Goal: Book appointment/travel/reservation

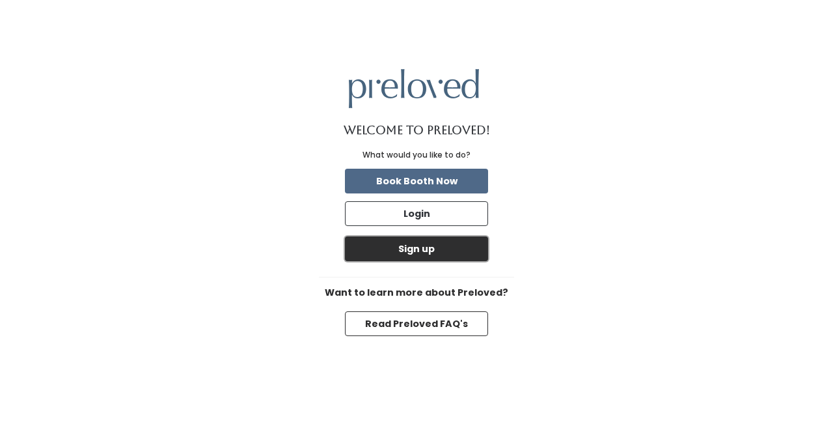
click at [424, 249] on button "Sign up" at bounding box center [416, 248] width 143 height 25
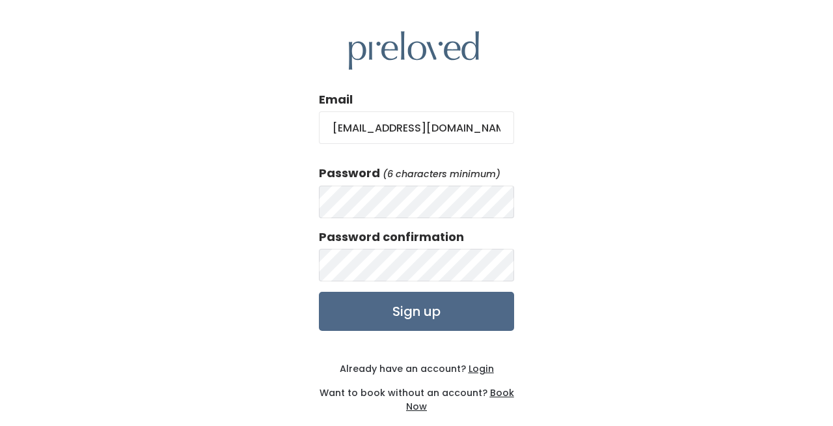
type input "[EMAIL_ADDRESS][DOMAIN_NAME]"
click at [416, 312] on input "Sign up" at bounding box center [416, 311] width 195 height 39
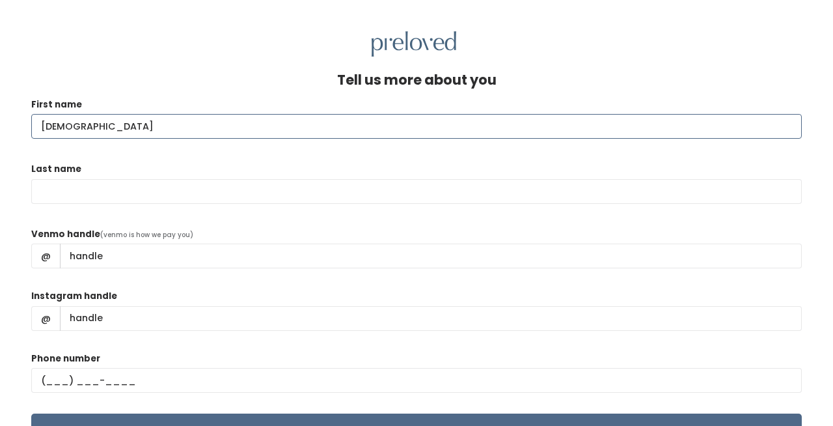
type input "Lady"
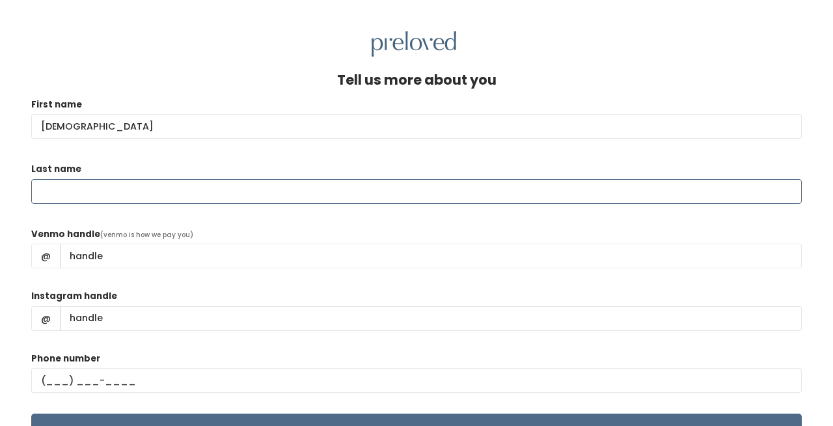
click at [367, 185] on input "Last name" at bounding box center [416, 191] width 771 height 25
type input "Pulido"
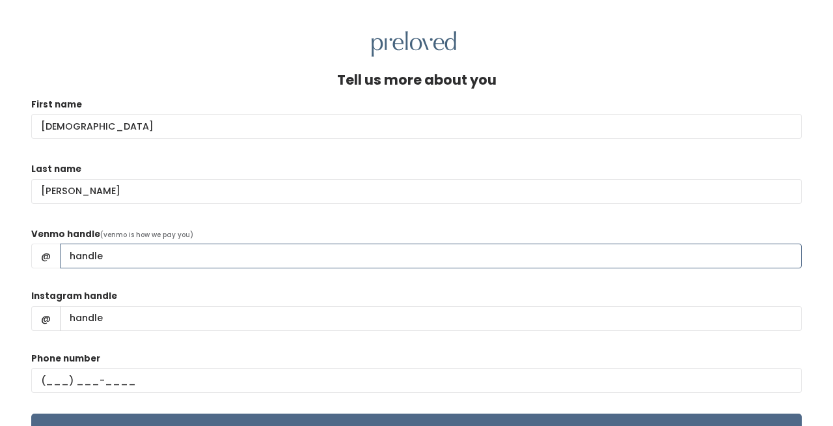
click at [368, 260] on input "Venmo handle" at bounding box center [431, 255] width 742 height 25
type input "ladyp94"
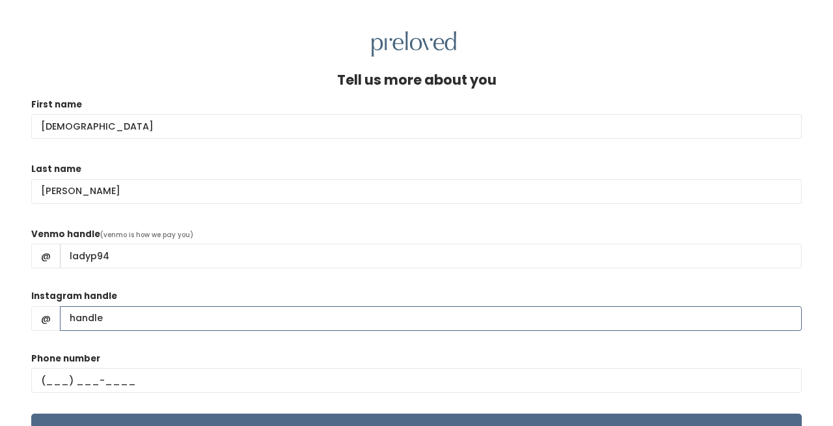
click at [195, 314] on input "Instagram handle" at bounding box center [431, 318] width 742 height 25
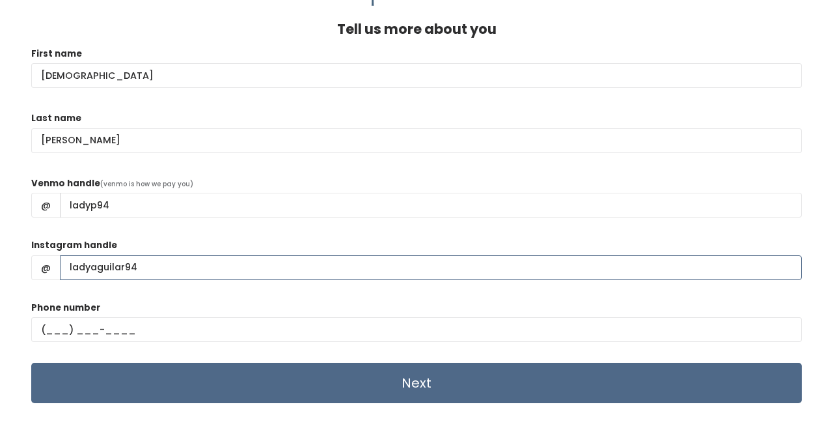
scroll to position [56, 0]
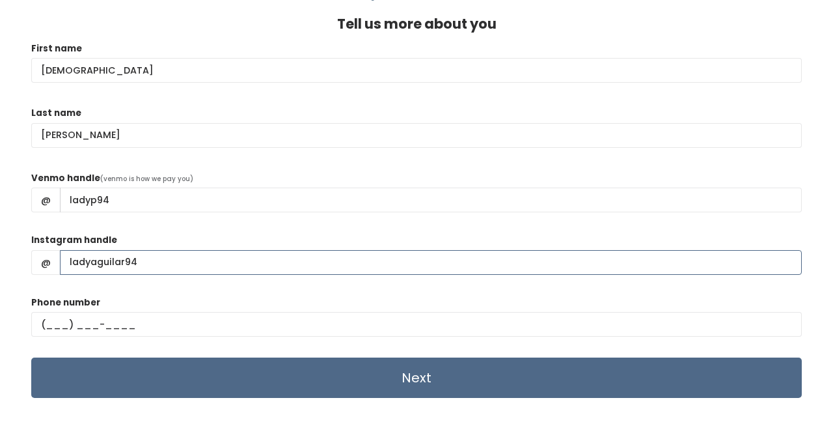
type input "ladyaguilar94"
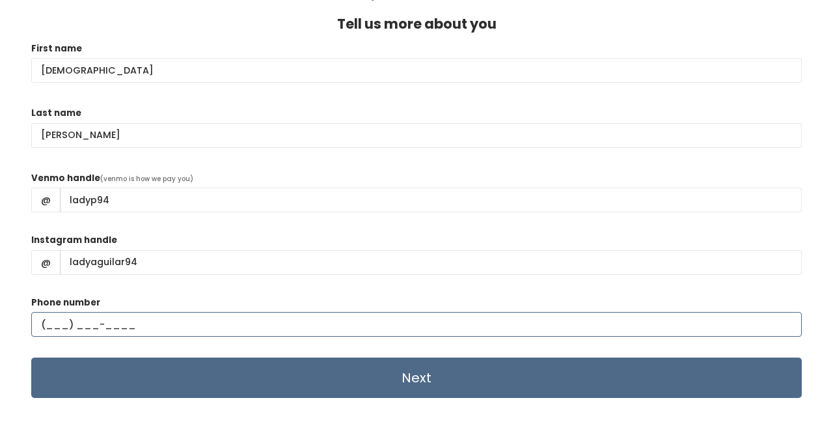
click at [55, 319] on input "text" at bounding box center [416, 324] width 771 height 25
type input "(801) 358-3849"
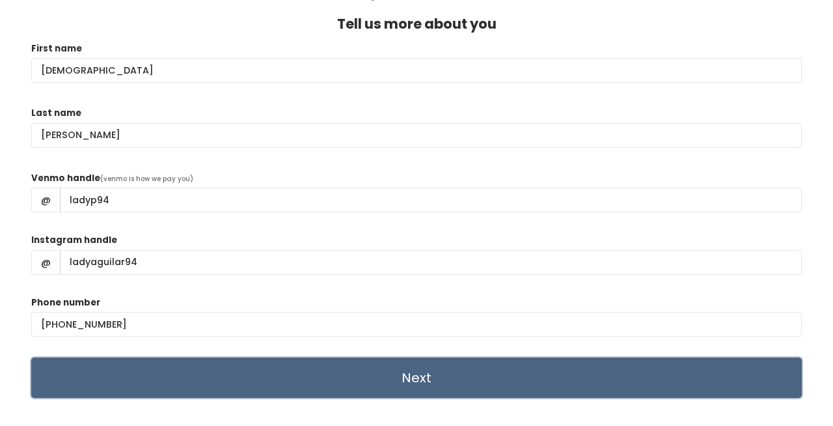
click at [124, 376] on input "Next" at bounding box center [416, 377] width 771 height 40
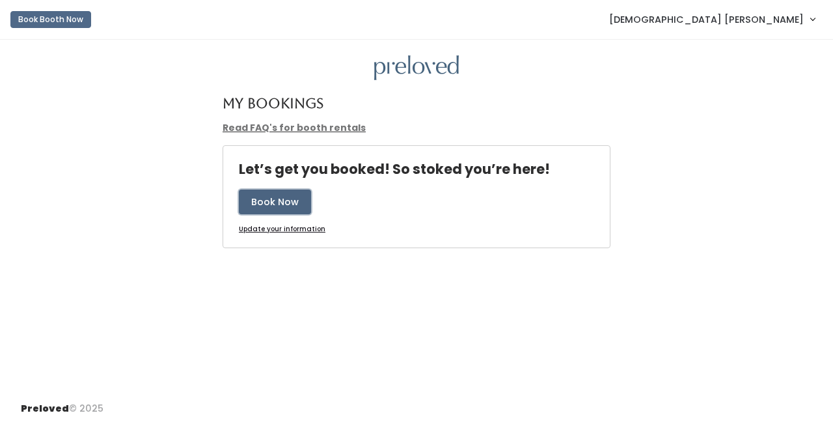
click at [284, 209] on button "Book Now" at bounding box center [275, 201] width 72 height 25
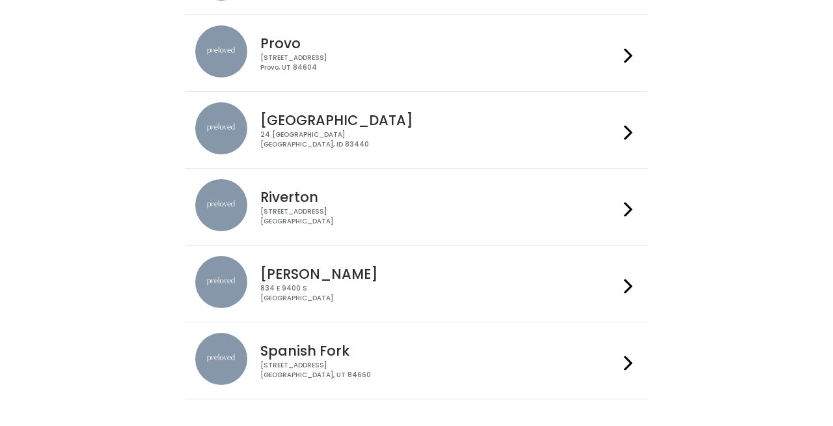
scroll to position [427, 0]
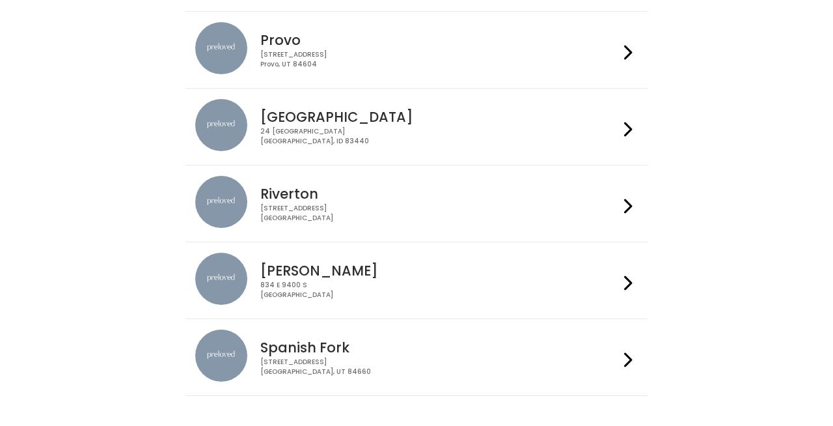
click at [299, 50] on div "[STREET_ADDRESS]" at bounding box center [439, 59] width 358 height 19
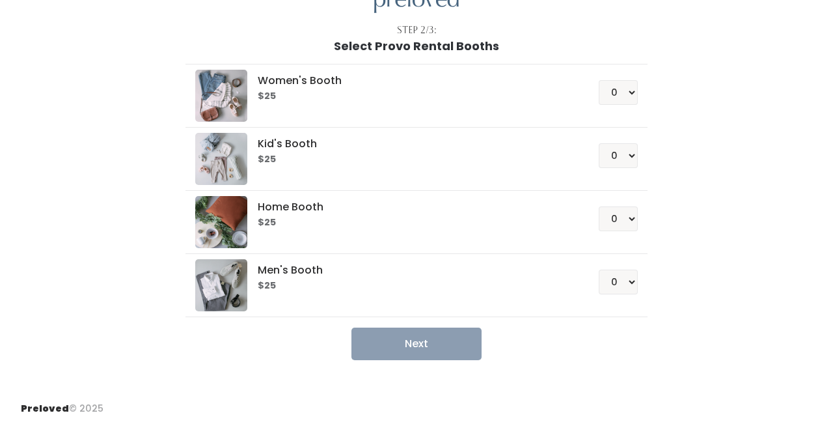
scroll to position [67, 0]
click at [608, 94] on select "0 1 2 3 4" at bounding box center [618, 92] width 39 height 25
select select "1"
click at [599, 80] on select "0 1 2 3 4" at bounding box center [618, 92] width 39 height 25
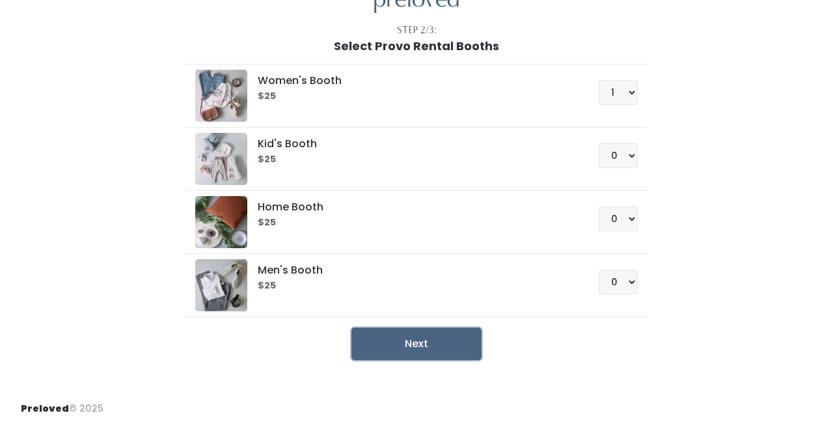
click at [443, 345] on button "Next" at bounding box center [416, 343] width 130 height 33
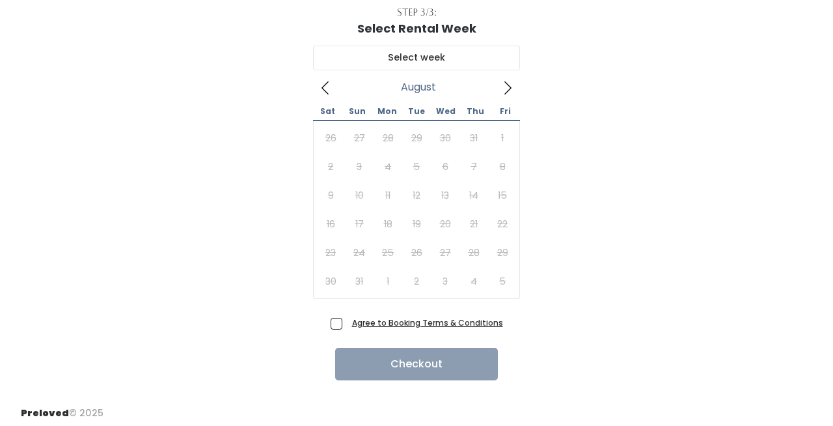
scroll to position [87, 0]
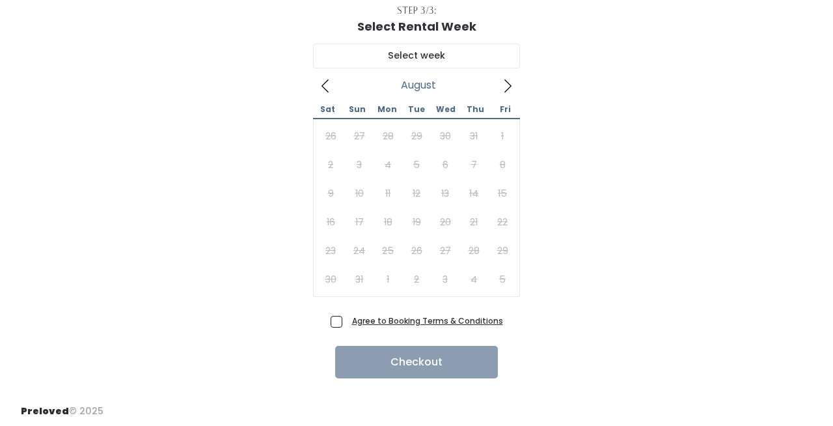
click at [506, 89] on icon at bounding box center [507, 86] width 14 height 14
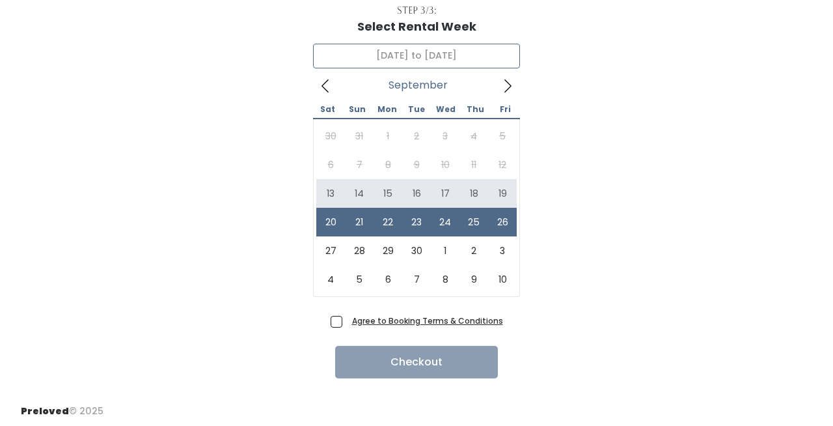
type input "[DATE] to [DATE]"
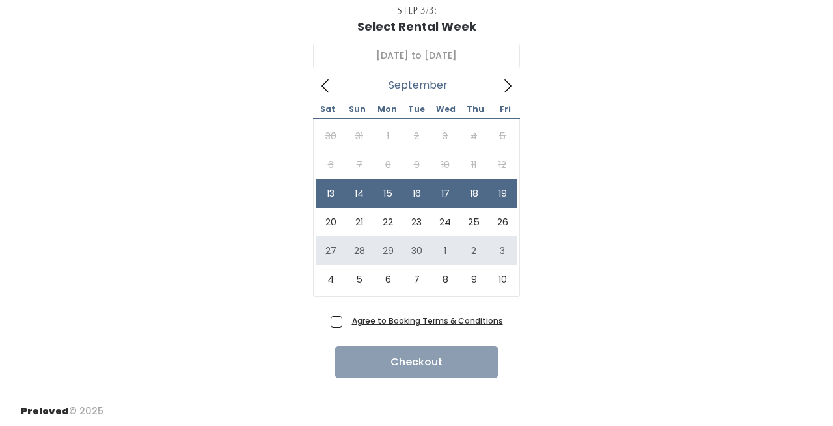
click at [344, 316] on label "Agree to Booking Terms & Conditions" at bounding box center [417, 321] width 172 height 14
click at [347, 316] on input "Agree to Booking Terms & Conditions" at bounding box center [351, 318] width 8 height 8
checkbox input "true"
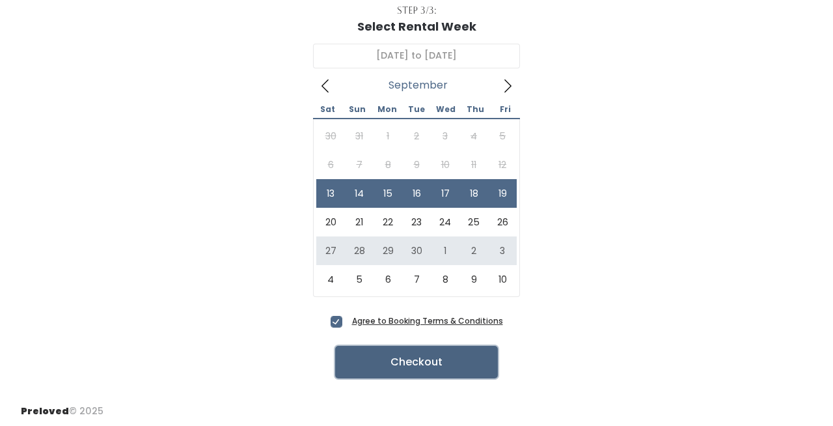
click at [371, 355] on button "Checkout" at bounding box center [416, 362] width 163 height 33
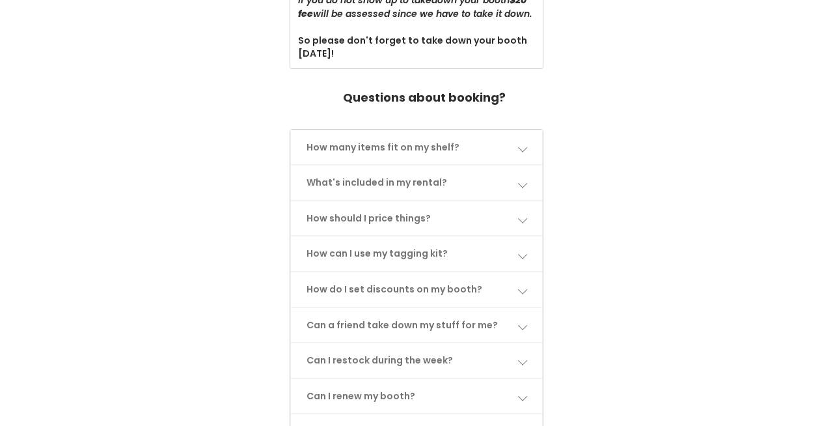
scroll to position [565, 0]
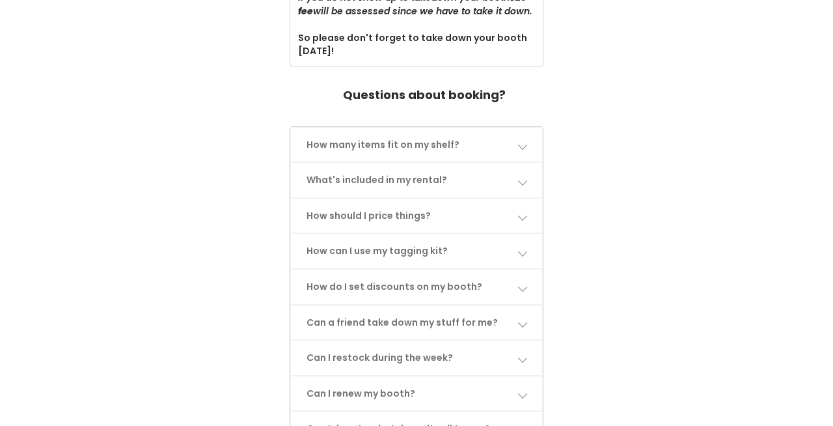
click at [491, 142] on link "How many items fit on my shelf?" at bounding box center [416, 145] width 251 height 34
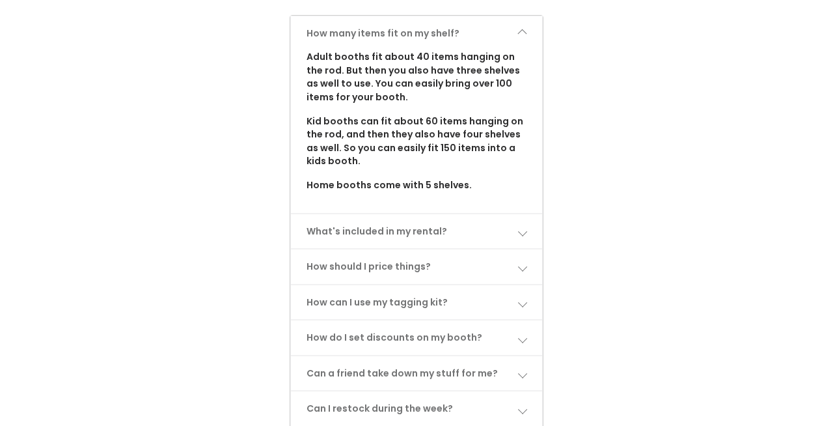
scroll to position [679, 0]
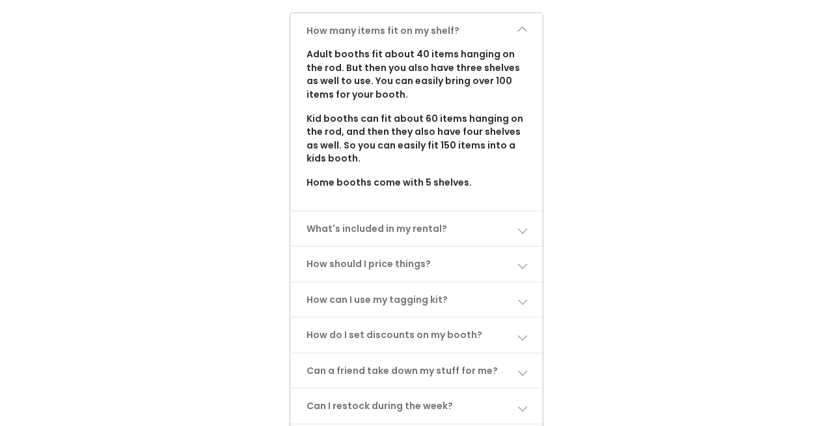
click at [511, 42] on link "How many items fit on my shelf?" at bounding box center [416, 31] width 251 height 34
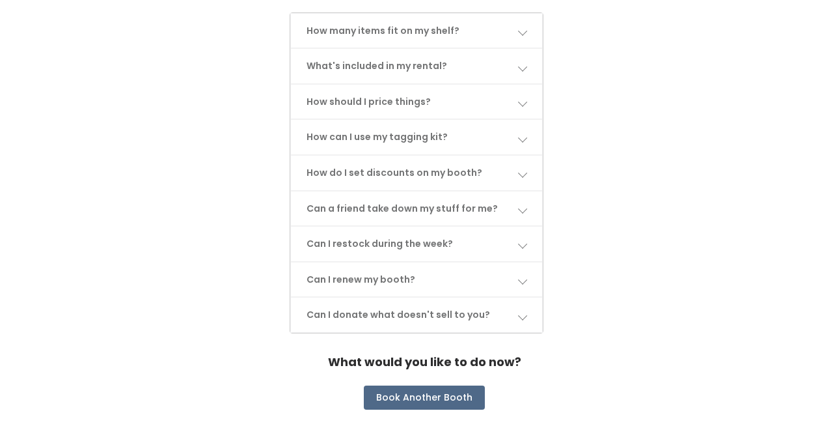
click at [507, 69] on link "What's included in my rental?" at bounding box center [416, 66] width 251 height 34
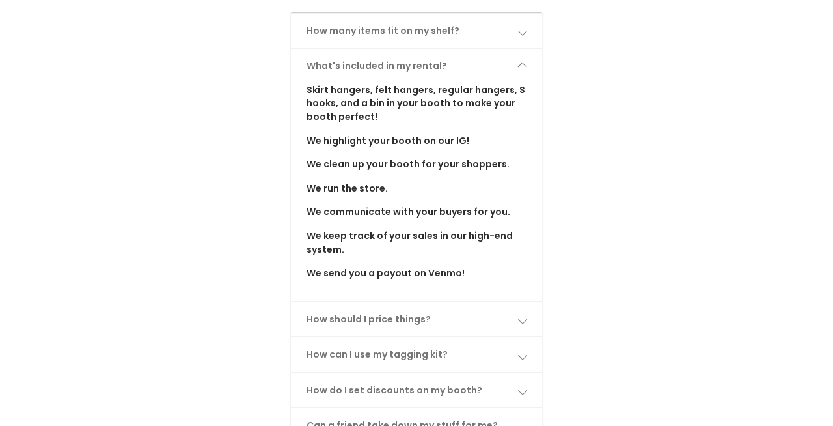
click at [507, 69] on link "What's included in my rental?" at bounding box center [416, 66] width 251 height 34
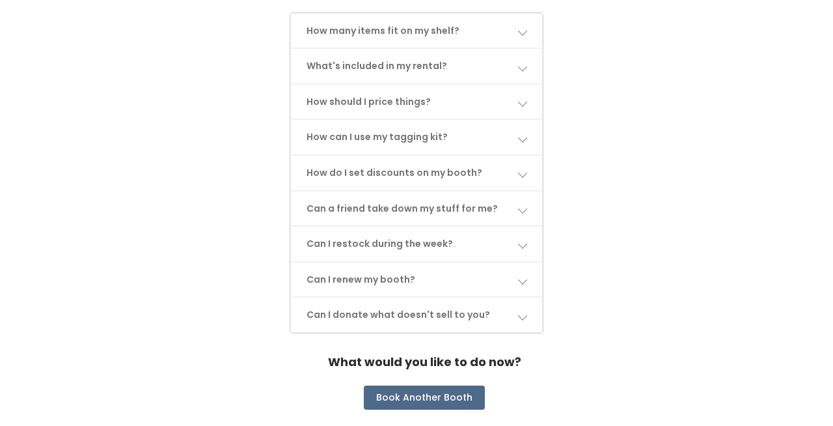
click at [485, 111] on link "How should I price things?" at bounding box center [416, 102] width 251 height 34
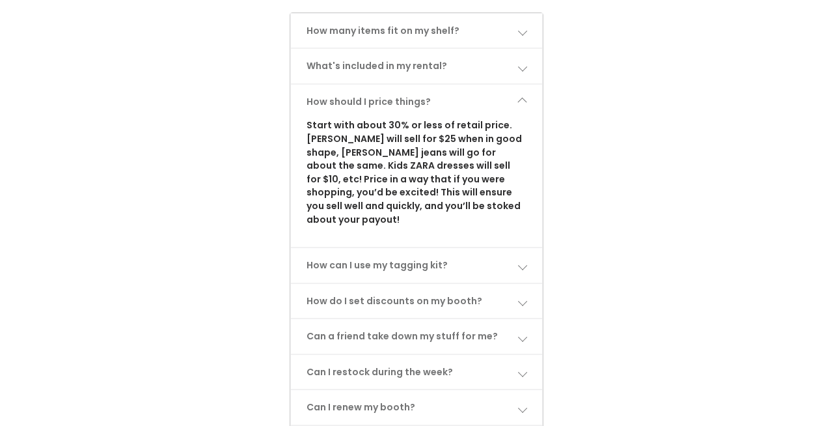
click at [503, 100] on link "How should I price things?" at bounding box center [416, 102] width 251 height 34
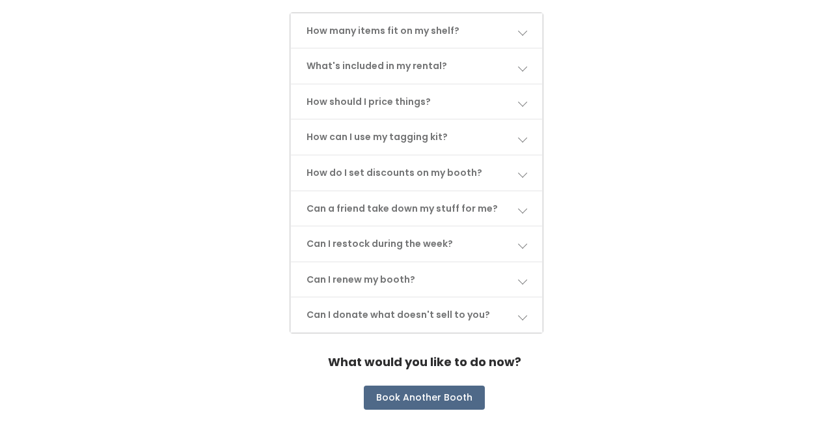
click at [464, 134] on link "How can I use my tagging kit?" at bounding box center [416, 137] width 251 height 34
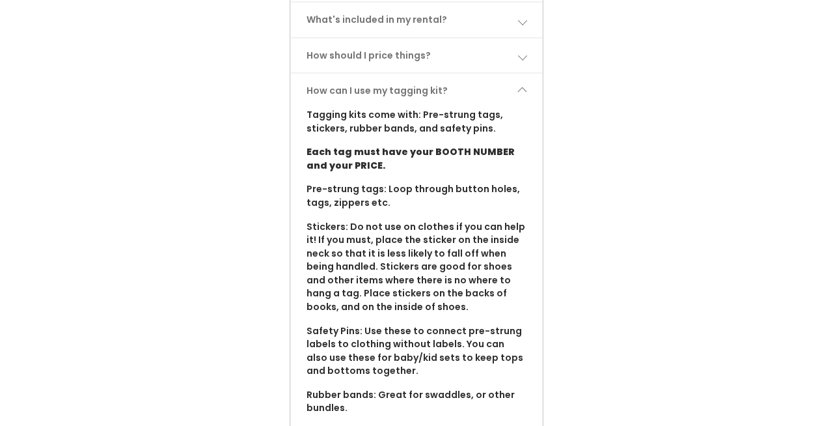
scroll to position [727, 0]
